Goal: Transaction & Acquisition: Purchase product/service

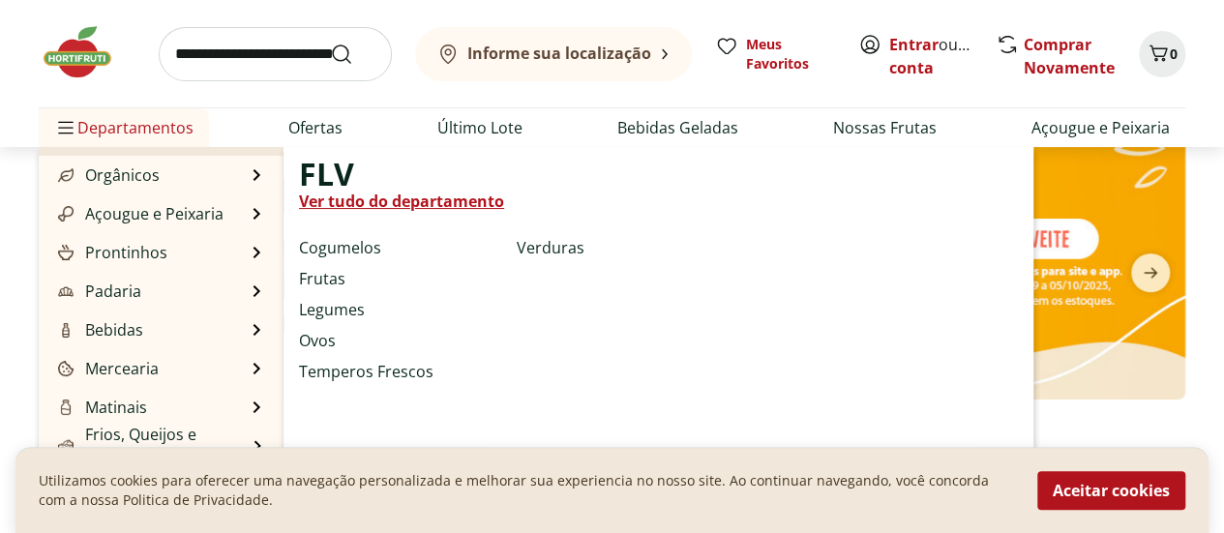
scroll to position [97, 0]
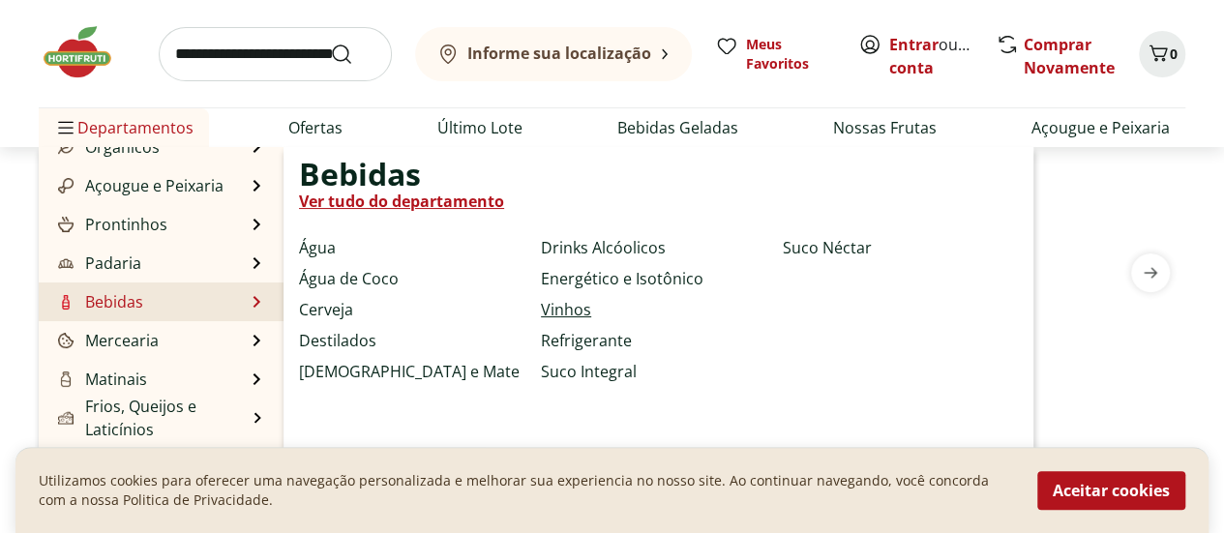
click at [571, 307] on link "Vinhos" at bounding box center [566, 309] width 50 height 23
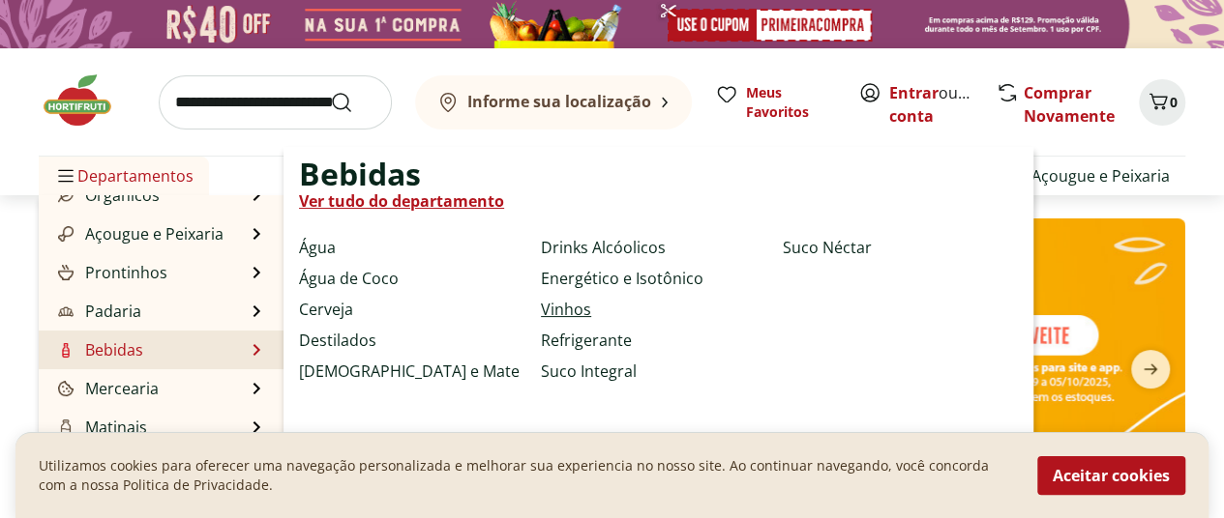
select select "**********"
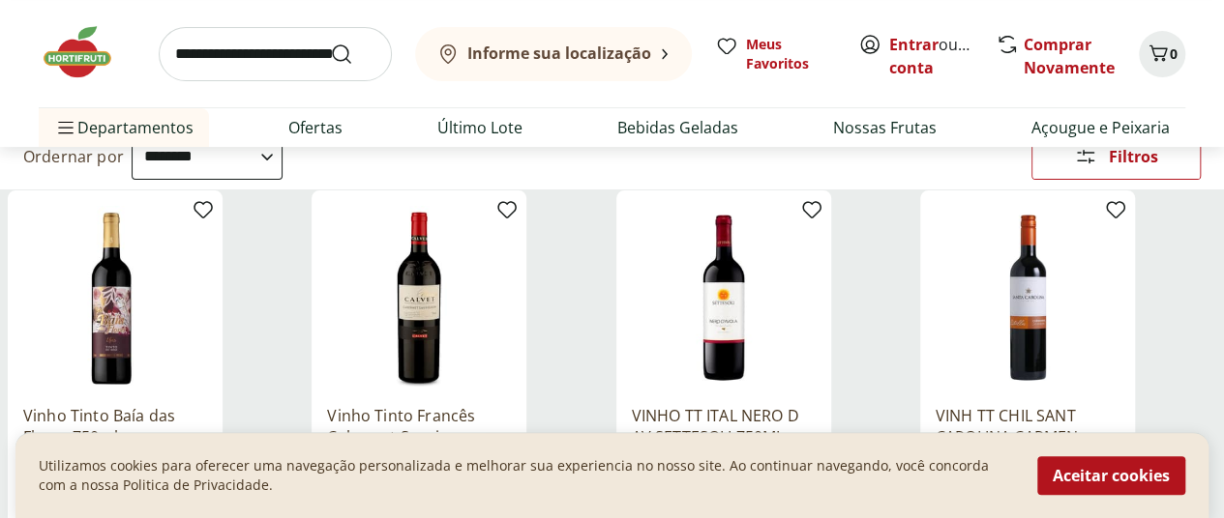
scroll to position [290, 0]
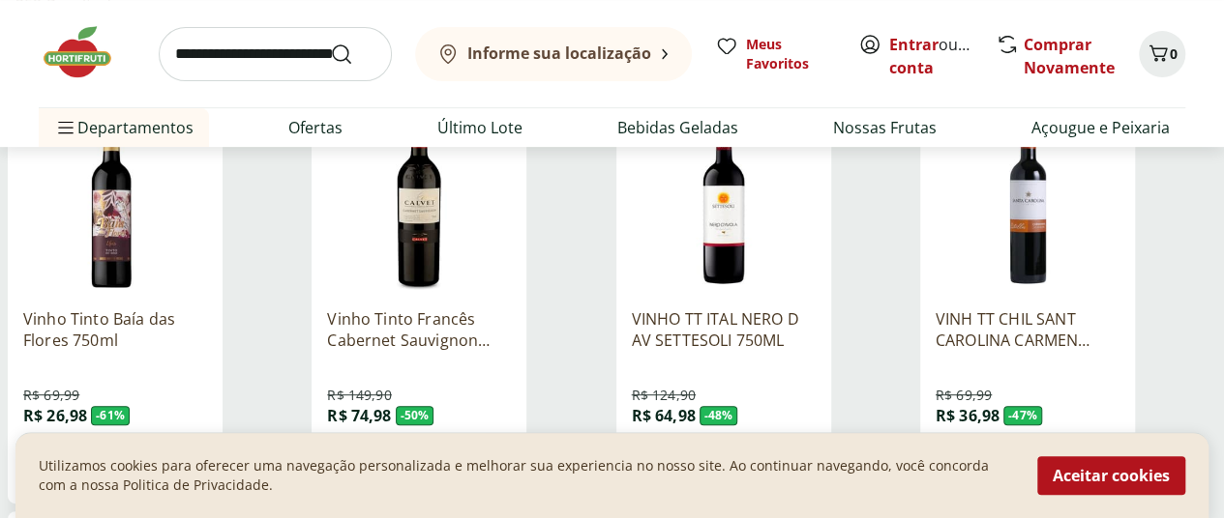
click at [0, 0] on icon at bounding box center [0, 0] width 0 height 0
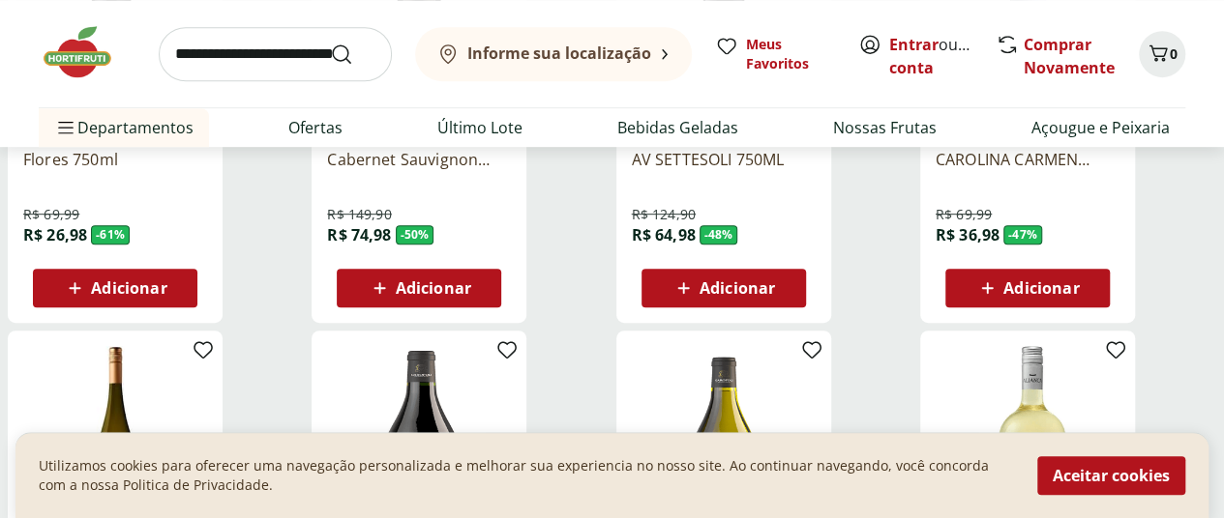
scroll to position [484, 0]
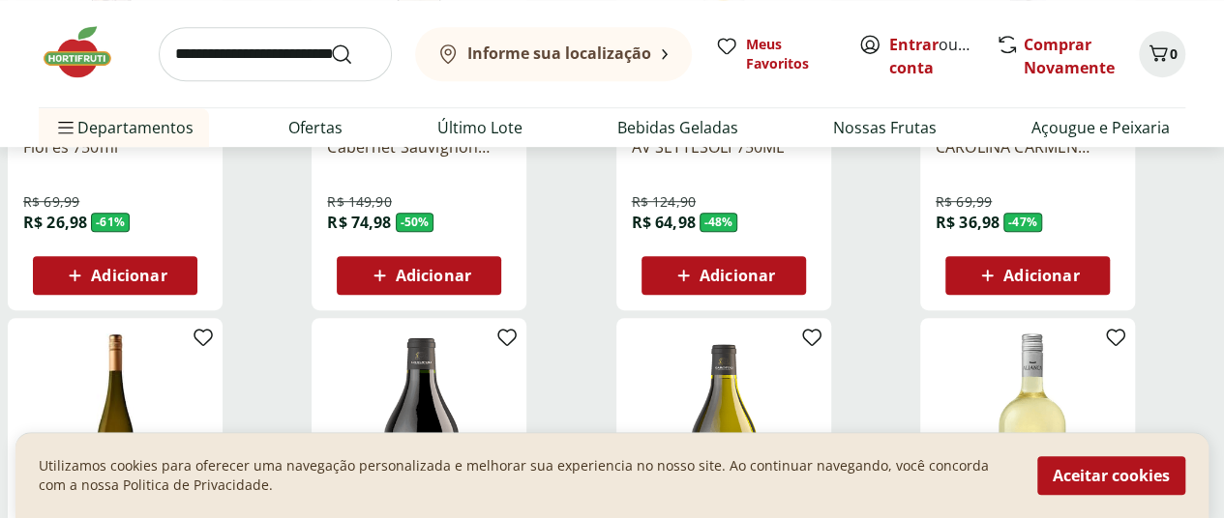
click at [0, 0] on icon at bounding box center [0, 0] width 0 height 0
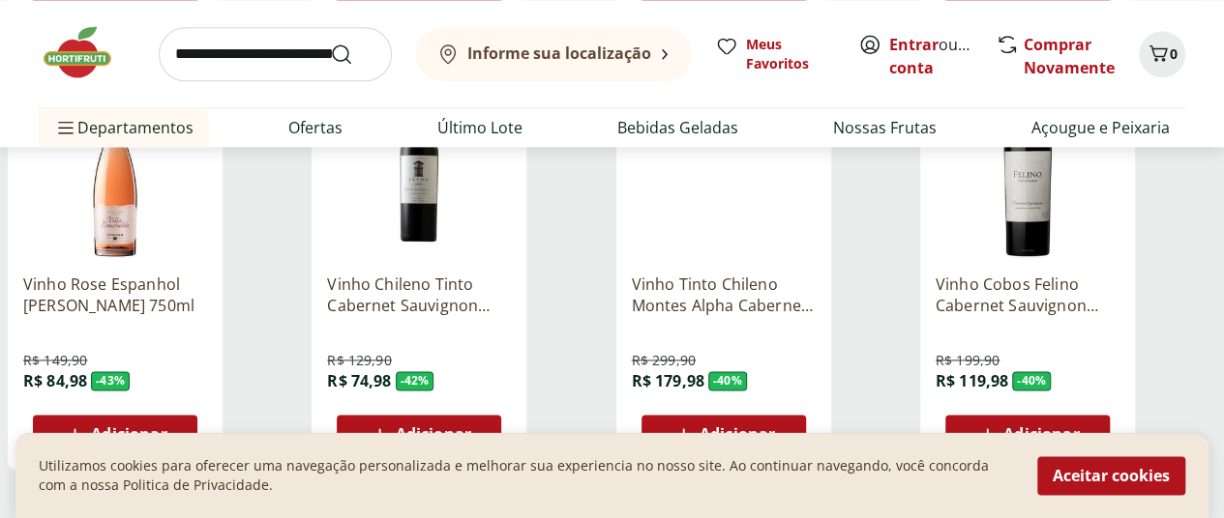
scroll to position [1354, 0]
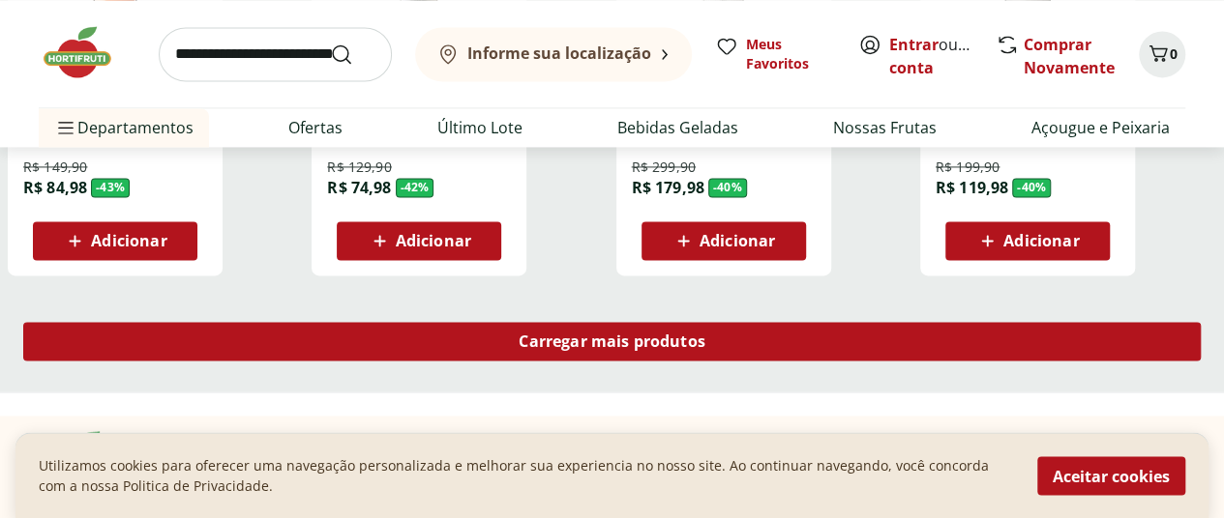
click at [741, 322] on div "Carregar mais produtos" at bounding box center [611, 341] width 1177 height 39
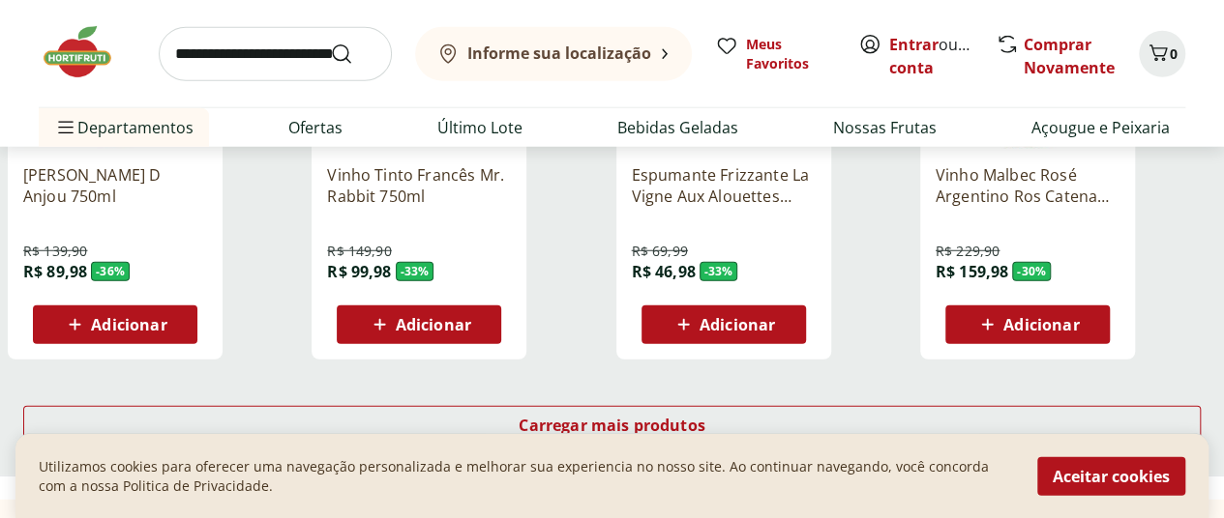
scroll to position [2612, 0]
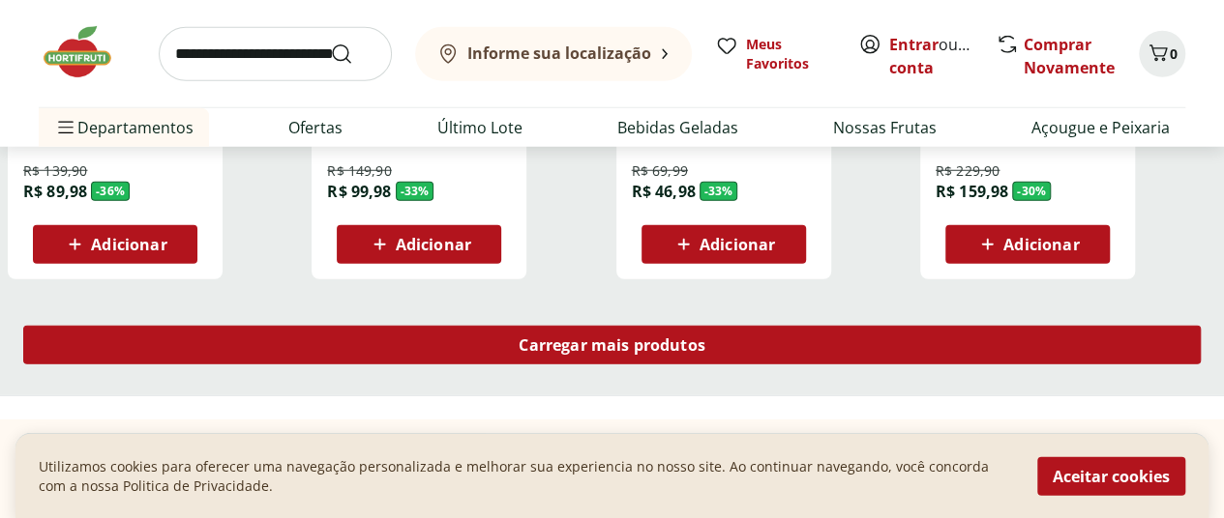
click at [705, 338] on span "Carregar mais produtos" at bounding box center [611, 345] width 187 height 15
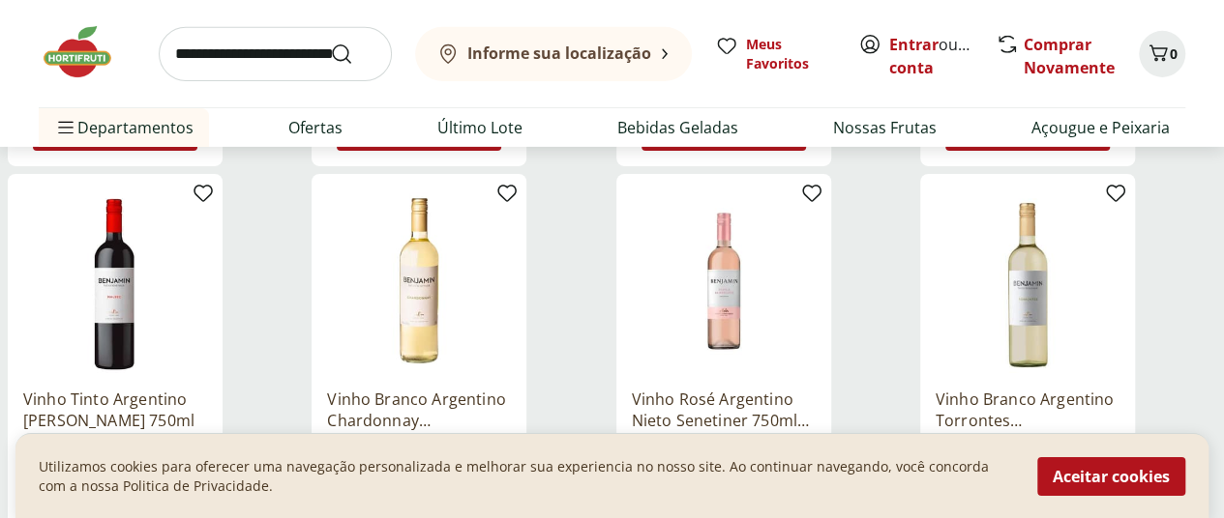
scroll to position [3192, 0]
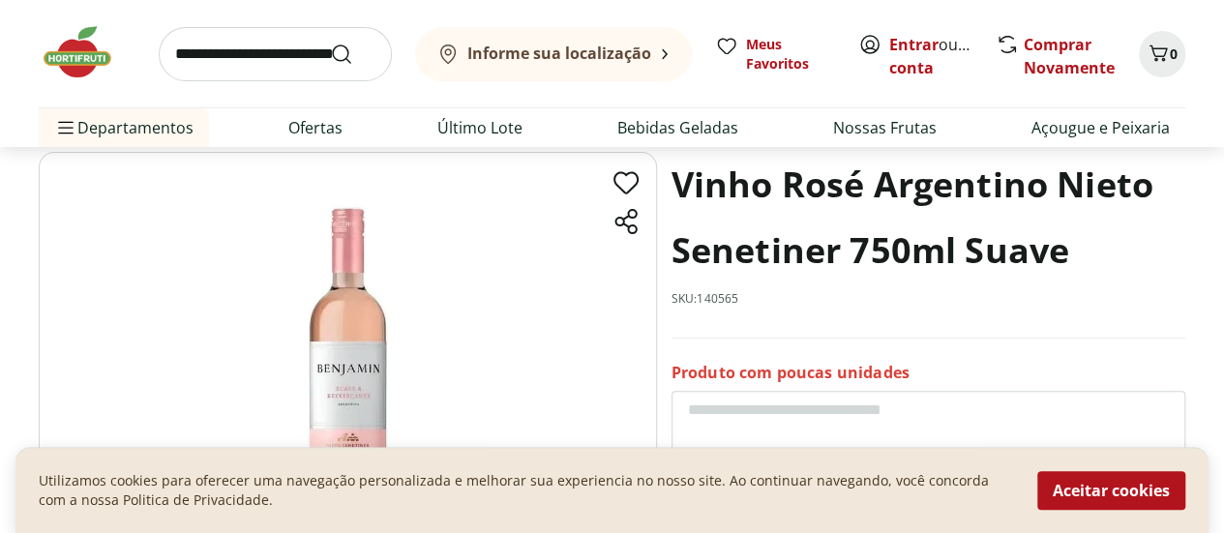
scroll to position [97, 0]
